Goal: Task Accomplishment & Management: Manage account settings

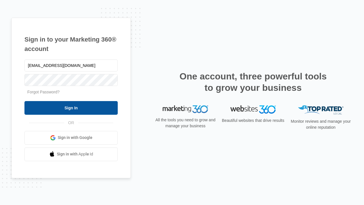
click at [71, 107] on input "Sign In" at bounding box center [70, 108] width 93 height 14
